Goal: Task Accomplishment & Management: Manage account settings

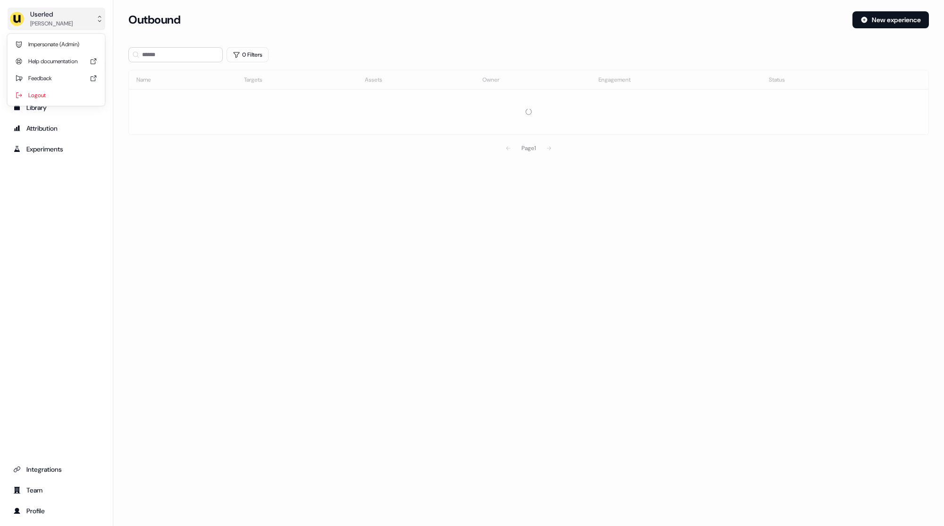
click at [47, 24] on div "[PERSON_NAME]" at bounding box center [51, 23] width 42 height 9
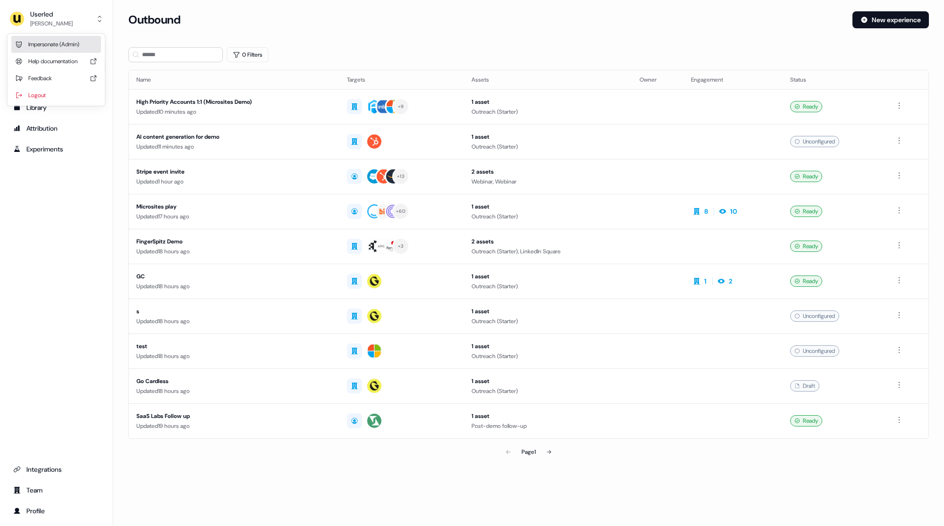
click at [49, 42] on div "Impersonate (Admin)" at bounding box center [56, 44] width 90 height 17
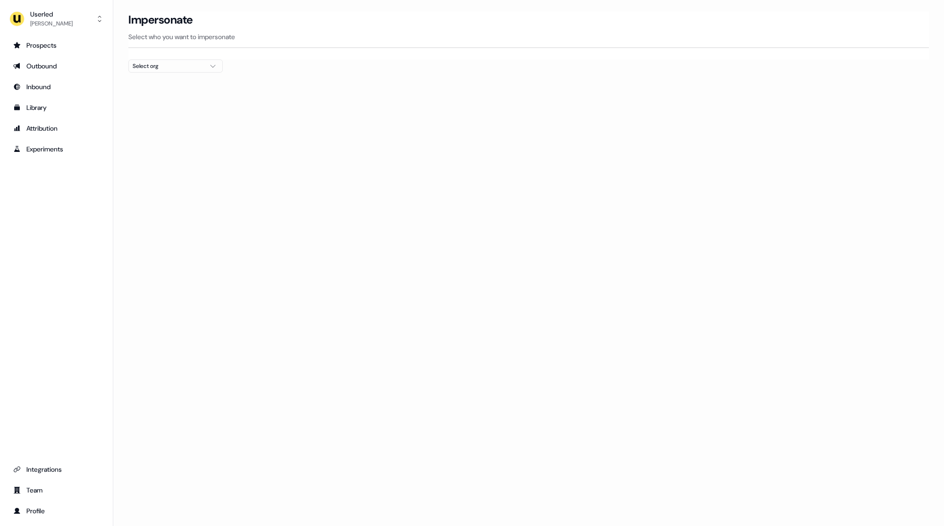
click at [160, 70] on div "Select org" at bounding box center [168, 65] width 71 height 9
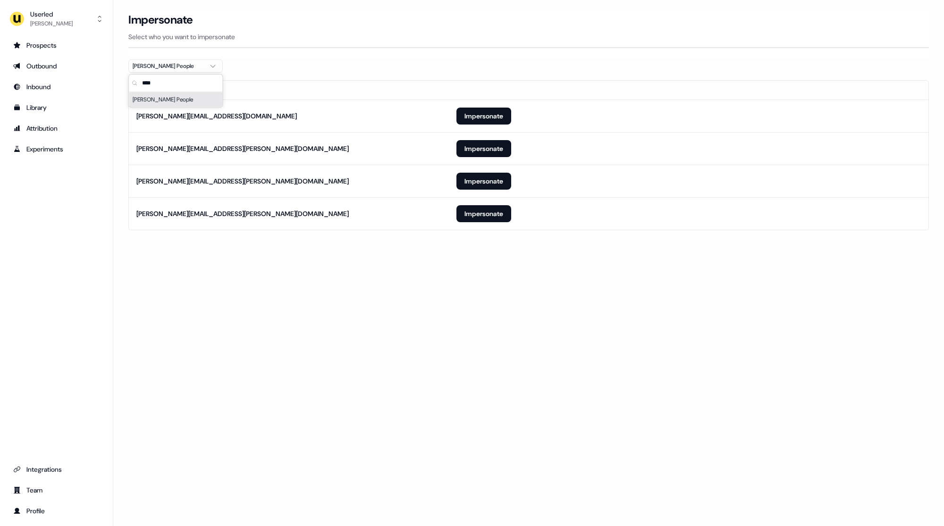
type input "****"
click at [369, 246] on section "Loading... Impersonate Select who you want to impersonate [PERSON_NAME] People …" at bounding box center [528, 133] width 831 height 245
click at [472, 213] on button "Impersonate" at bounding box center [483, 213] width 55 height 17
